Goal: Task Accomplishment & Management: Use online tool/utility

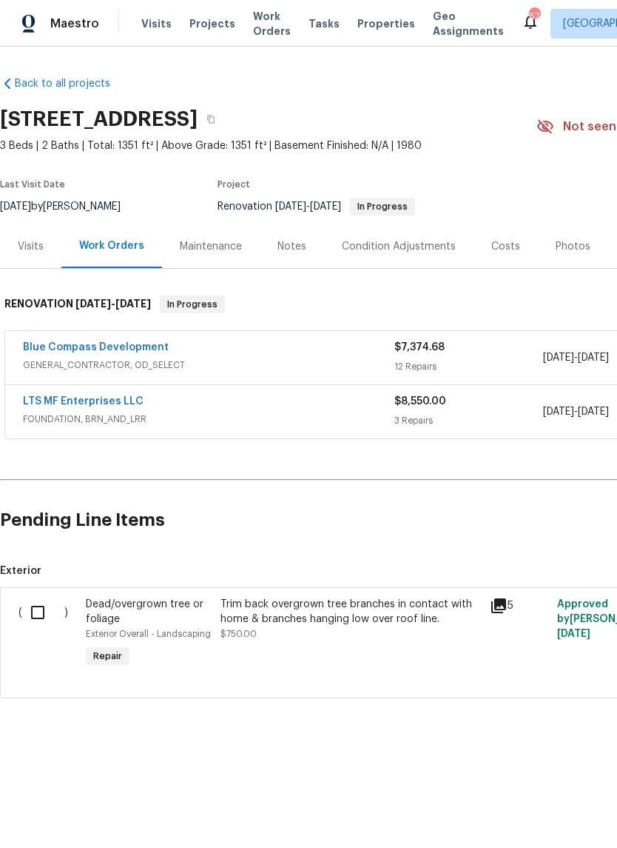
click at [141, 346] on link "Blue Compass Development" at bounding box center [96, 347] width 146 height 10
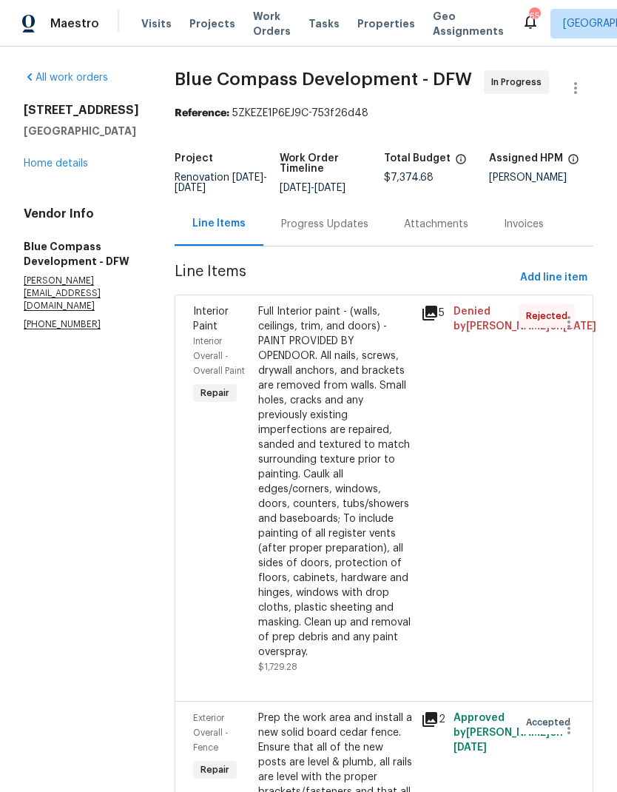
click at [56, 158] on link "Home details" at bounding box center [56, 163] width 64 height 10
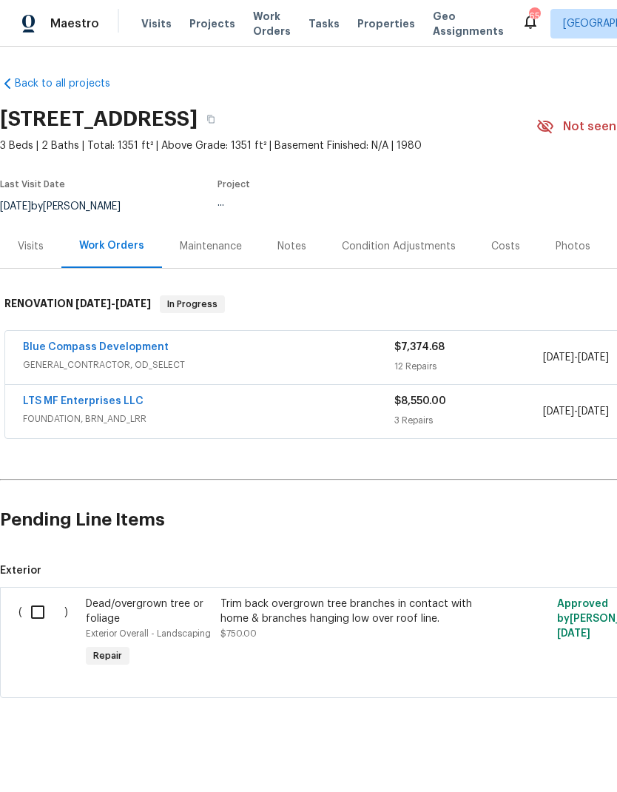
scroll to position [7, 0]
click at [215, 115] on icon "button" at bounding box center [210, 119] width 7 height 8
click at [46, 606] on input "checkbox" at bounding box center [43, 612] width 42 height 31
checkbox input "true"
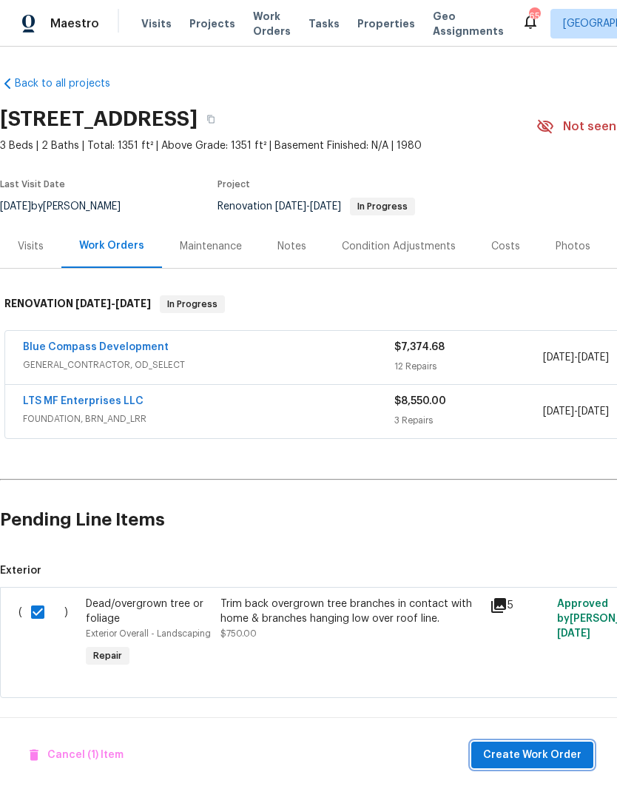
click at [535, 757] on span "Create Work Order" at bounding box center [532, 755] width 98 height 19
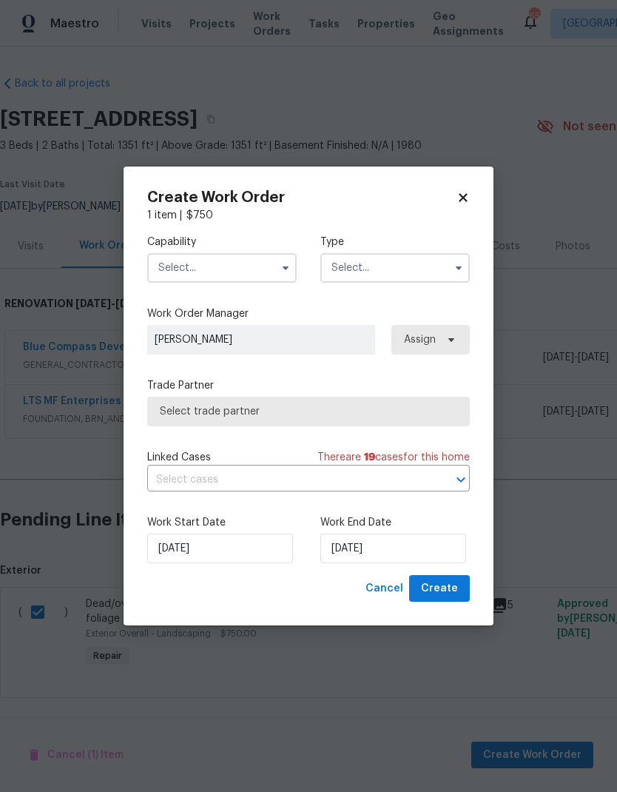
click at [218, 267] on input "text" at bounding box center [222, 268] width 150 height 30
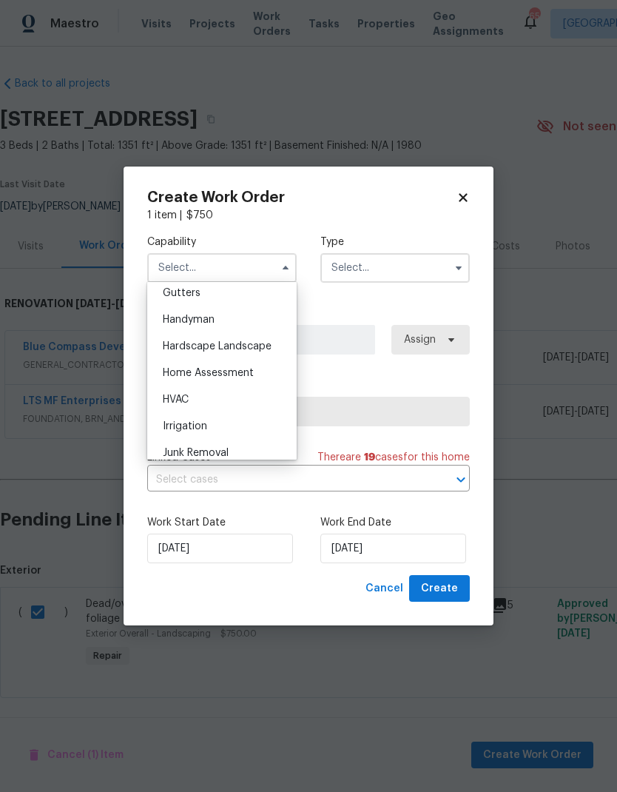
scroll to position [793, 0]
click at [252, 352] on span "Hardscape Landscape" at bounding box center [217, 347] width 109 height 10
type input "Hardscape Landscape"
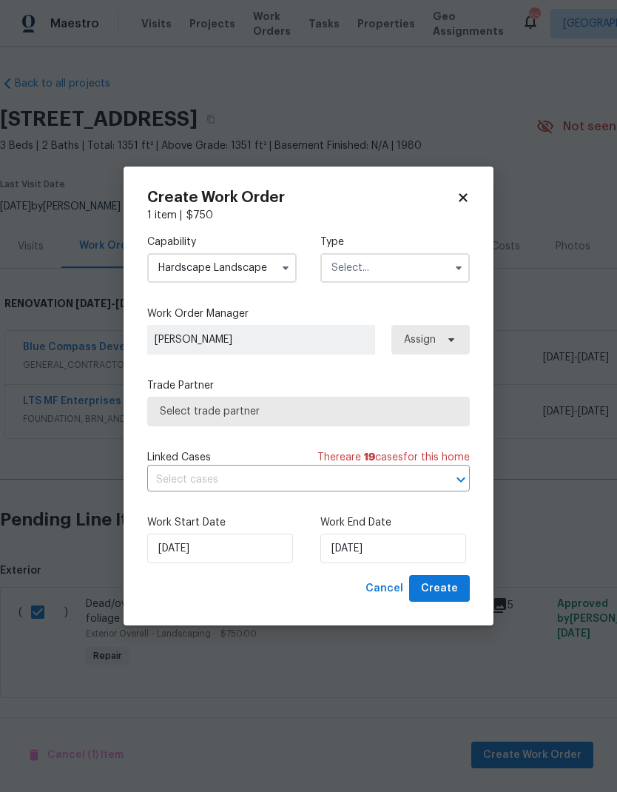
click at [413, 269] on input "text" at bounding box center [396, 268] width 150 height 30
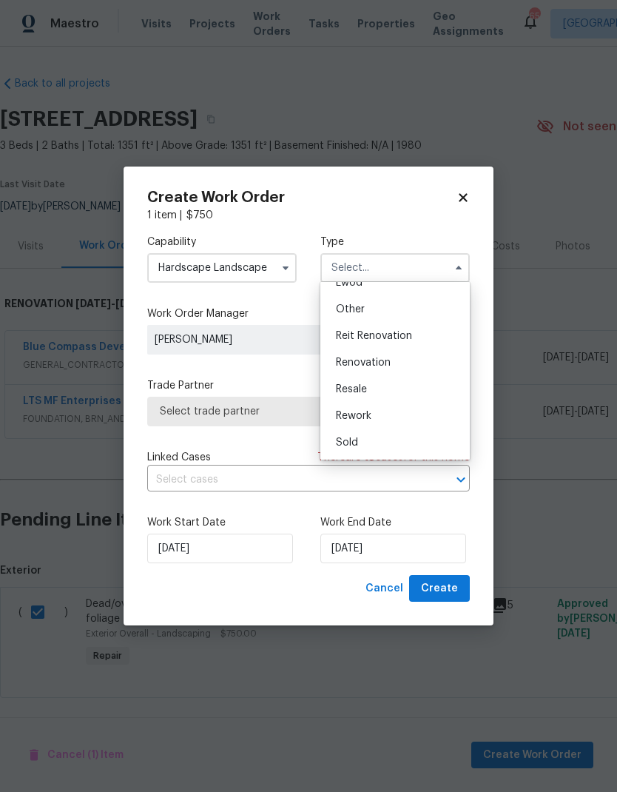
scroll to position [176, 0]
click at [384, 365] on span "Renovation" at bounding box center [363, 363] width 55 height 10
type input "Renovation"
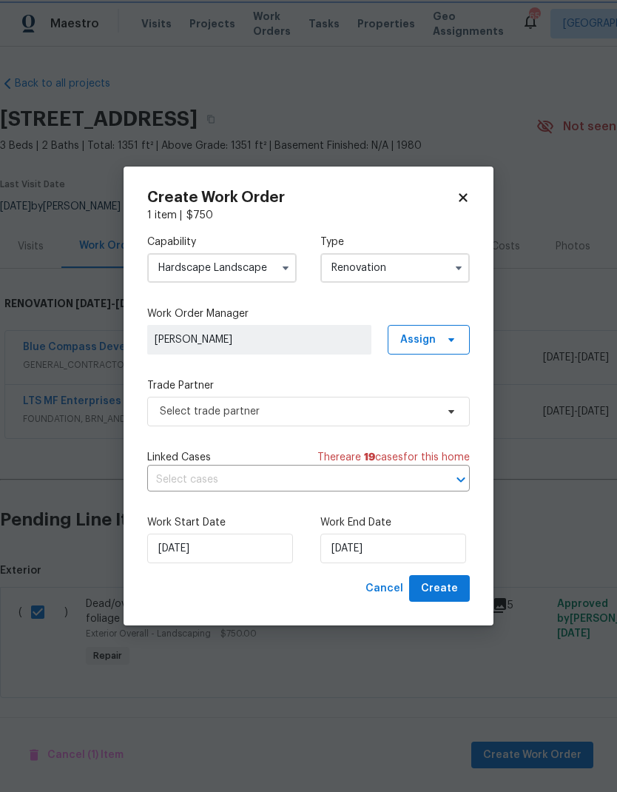
scroll to position [0, 0]
click at [386, 549] on input "[DATE]" at bounding box center [394, 549] width 146 height 30
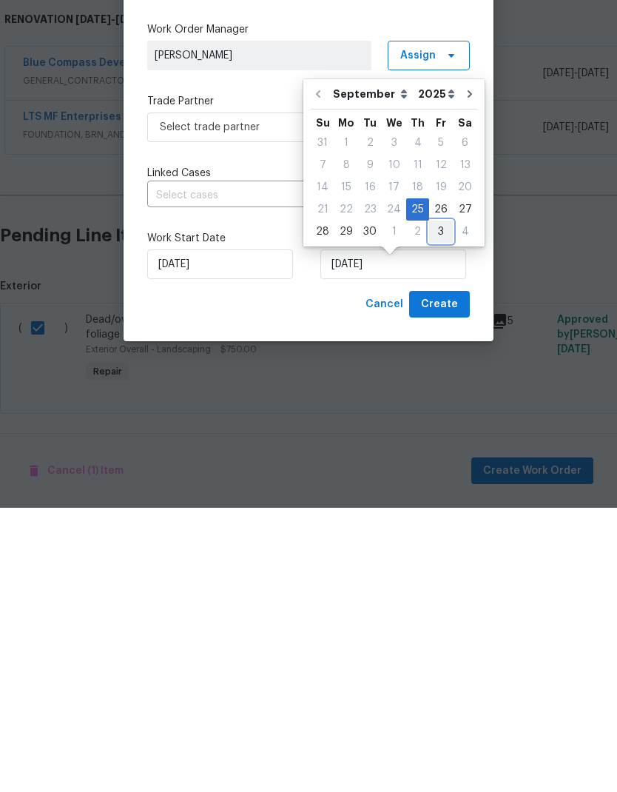
click at [434, 506] on div "3" at bounding box center [441, 516] width 24 height 21
type input "10/3/2025"
select select "9"
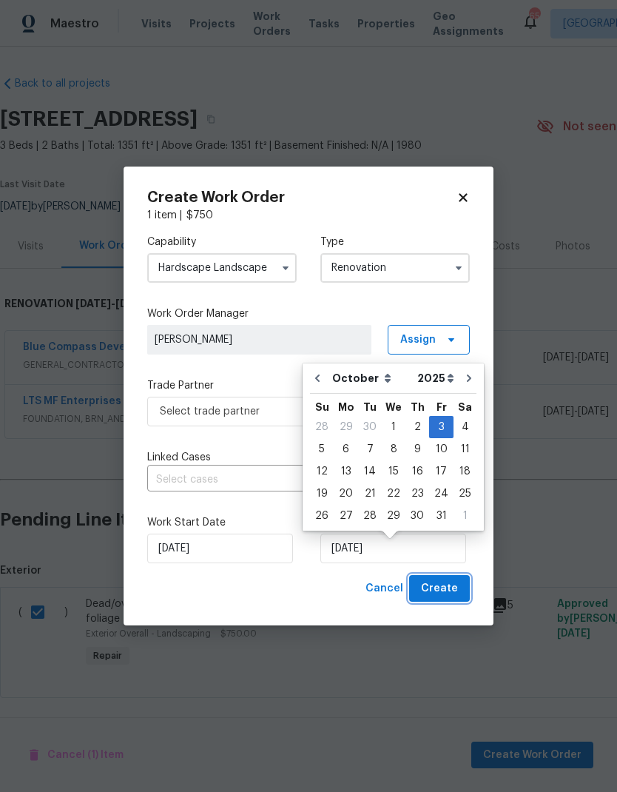
click at [448, 591] on span "Create" at bounding box center [439, 589] width 37 height 19
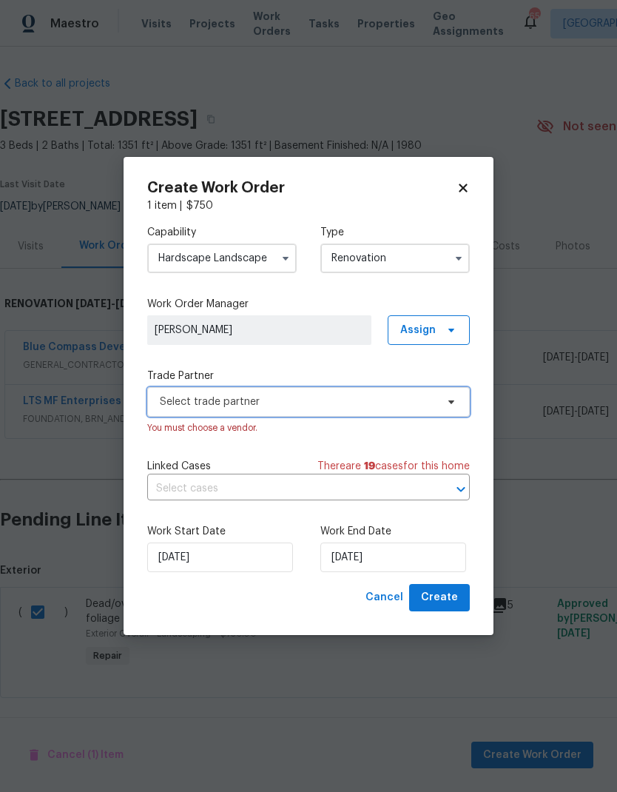
click at [398, 398] on span "Select trade partner" at bounding box center [298, 402] width 276 height 15
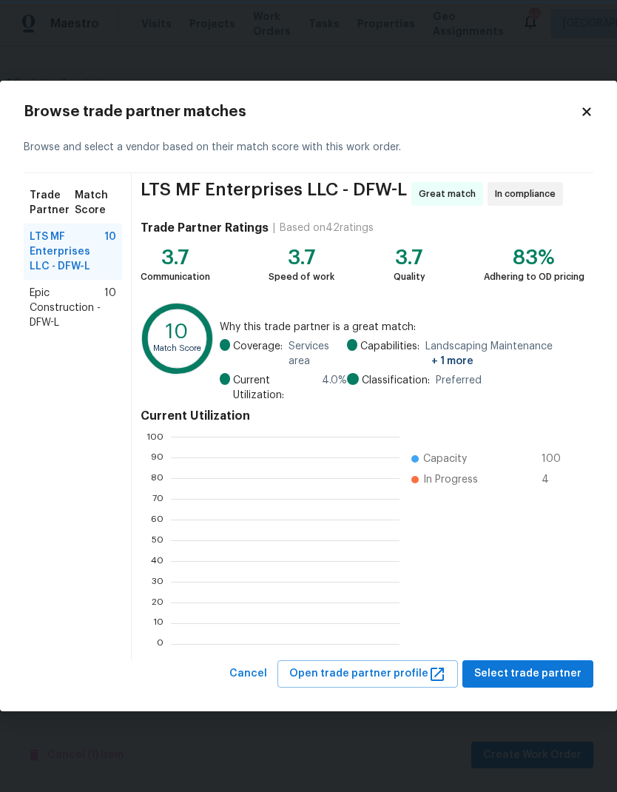
scroll to position [1, 1]
click at [70, 249] on span "LTS MF Enterprises LLC - DFW-L" at bounding box center [67, 252] width 75 height 44
click at [530, 669] on span "Select trade partner" at bounding box center [528, 674] width 107 height 19
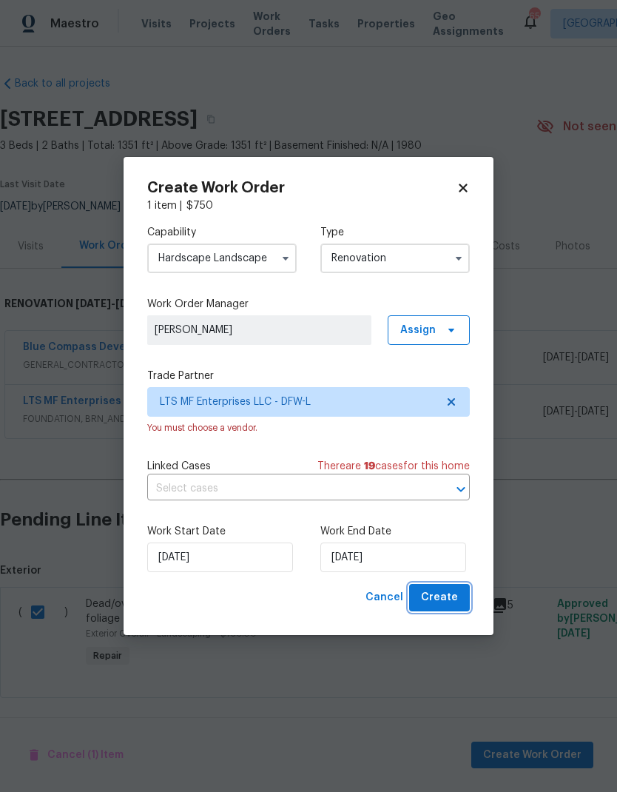
click at [449, 595] on span "Create" at bounding box center [439, 598] width 37 height 19
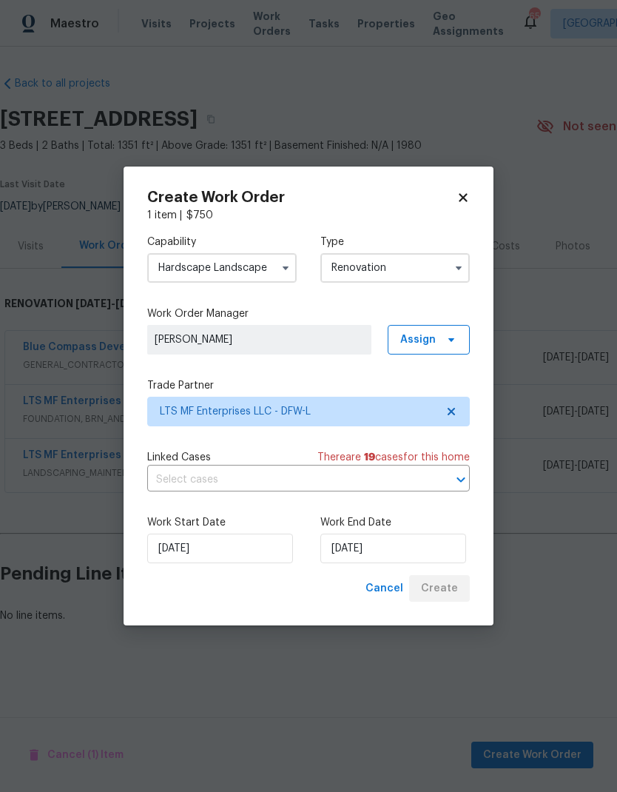
scroll to position [0, 0]
click at [441, 586] on div "Cancel Create" at bounding box center [415, 588] width 110 height 27
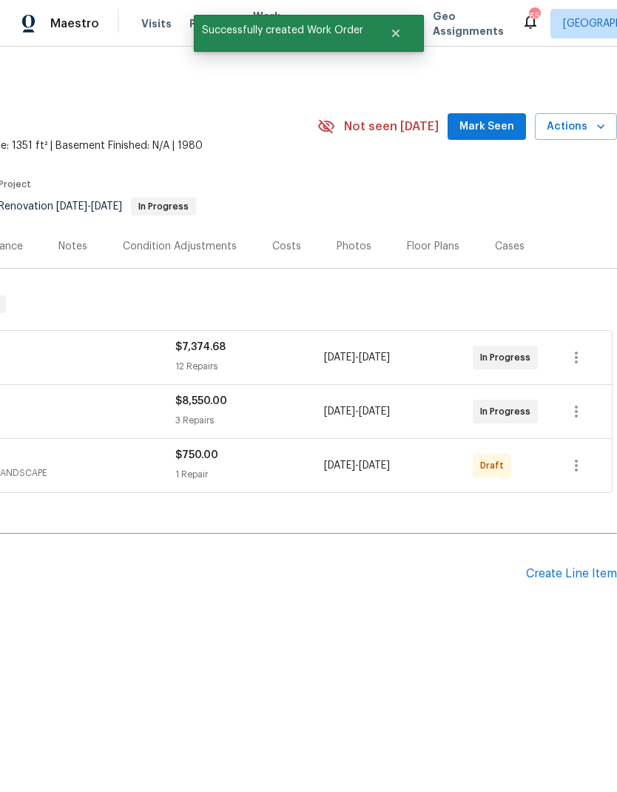
scroll to position [0, 219]
click at [583, 463] on icon "button" at bounding box center [577, 466] width 18 height 18
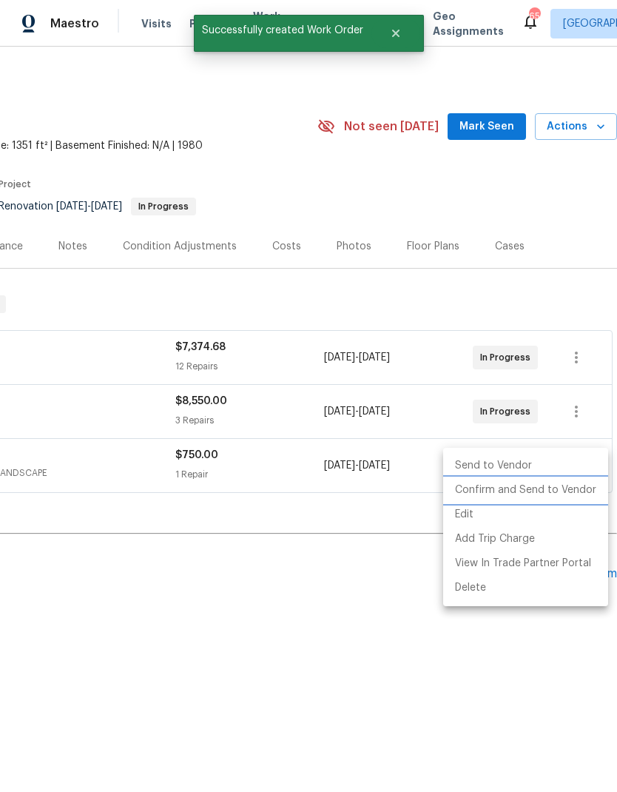
click at [553, 487] on li "Confirm and Send to Vendor" at bounding box center [525, 490] width 165 height 24
click at [377, 687] on div at bounding box center [308, 396] width 617 height 792
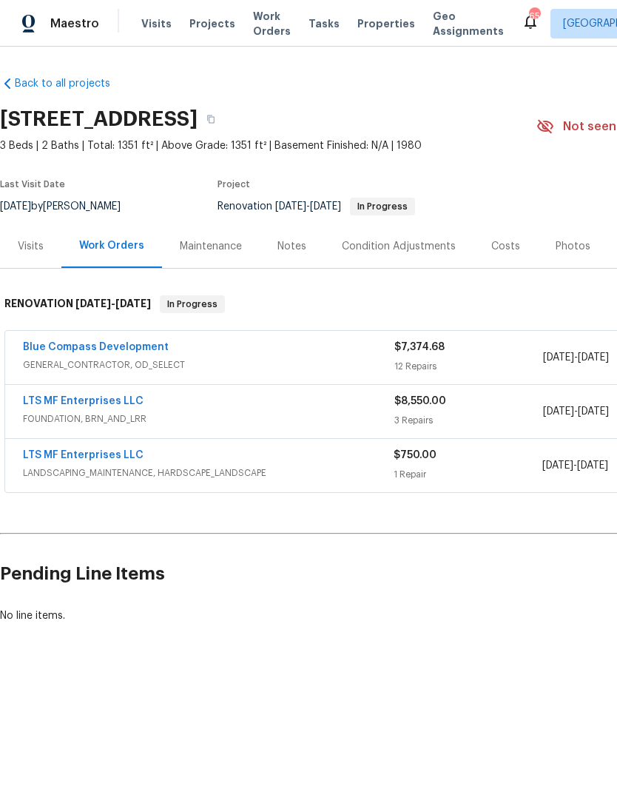
scroll to position [0, 0]
